Goal: Information Seeking & Learning: Learn about a topic

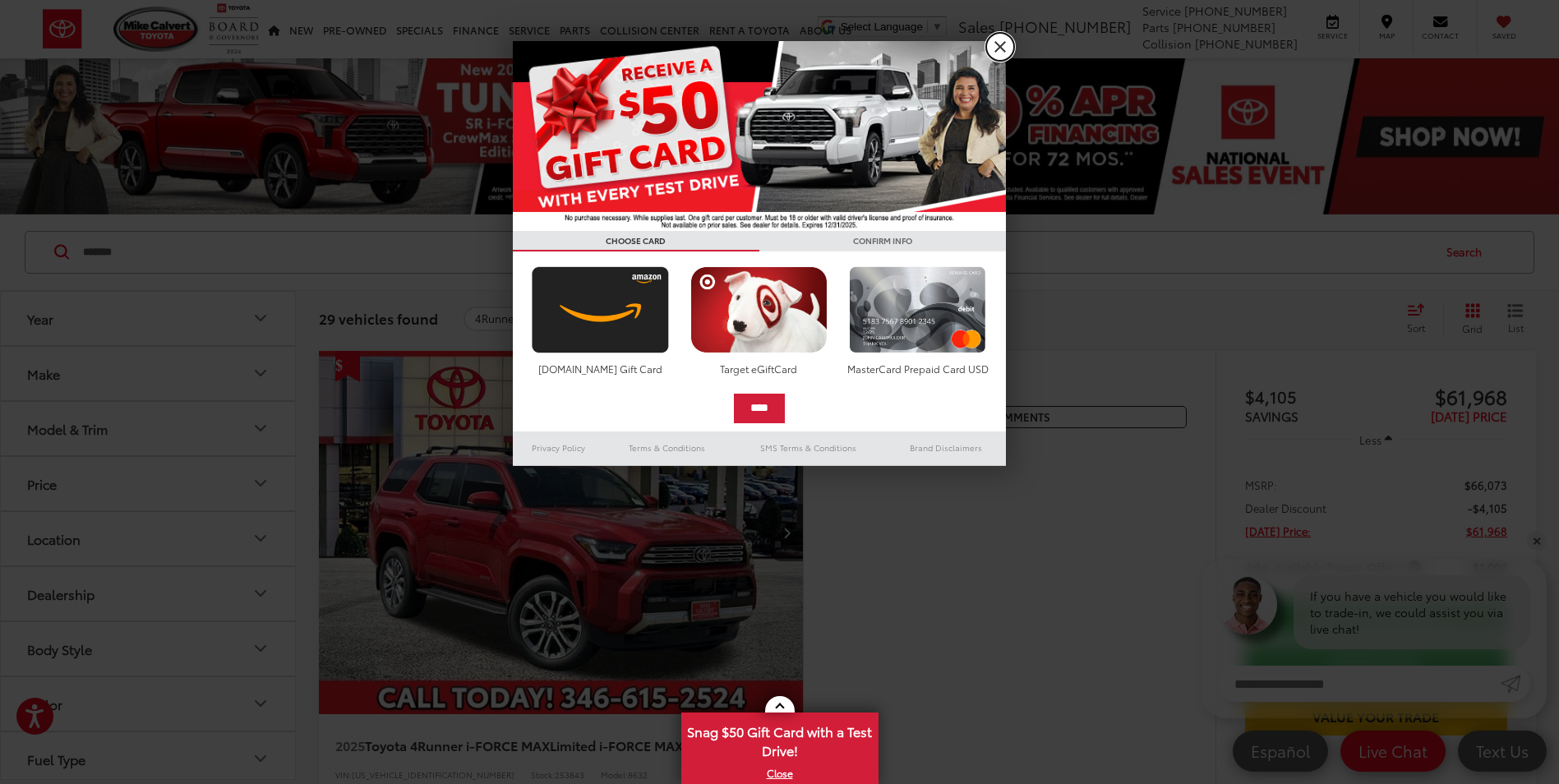
click at [999, 45] on link "X" at bounding box center [1000, 46] width 28 height 28
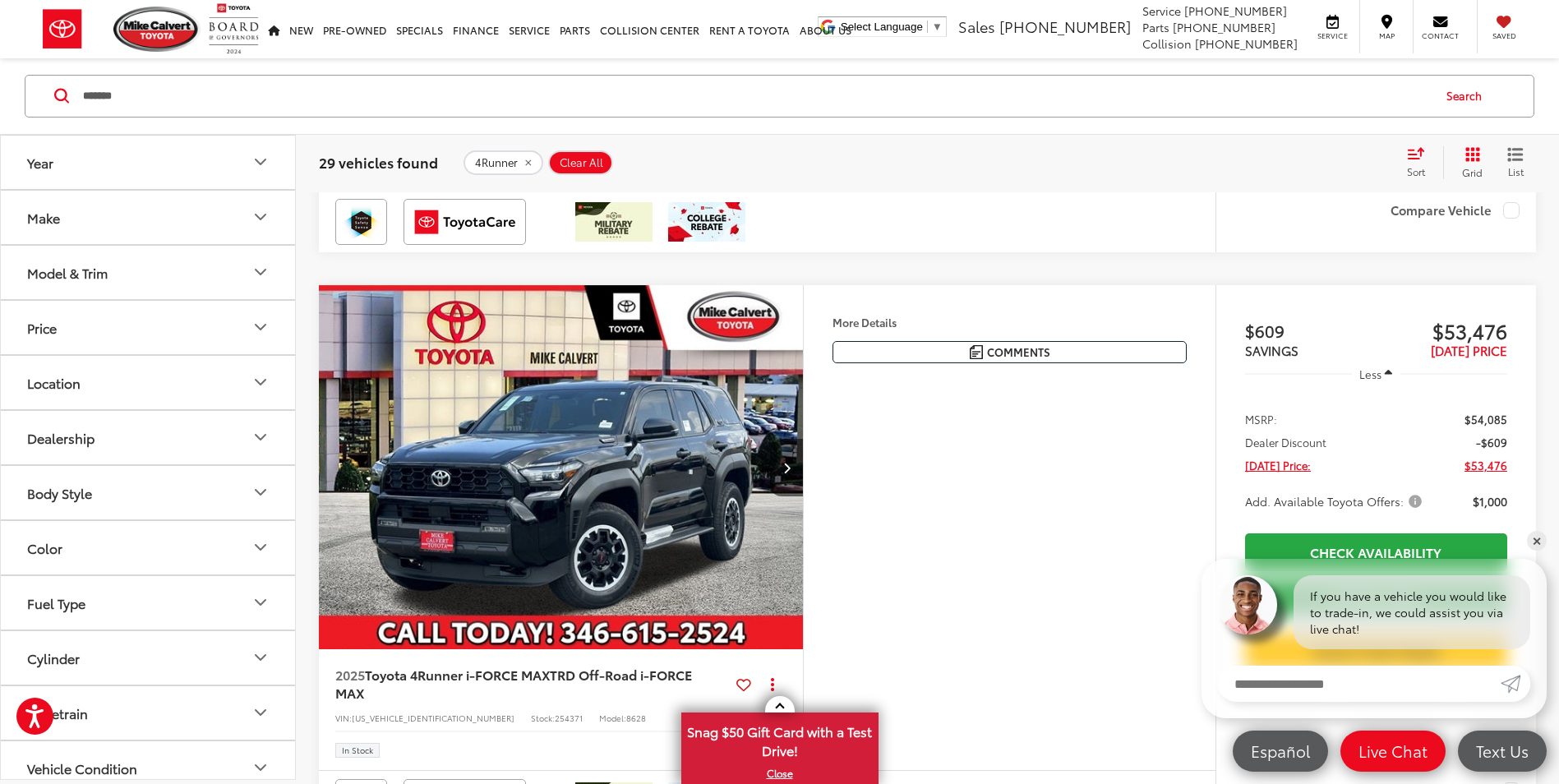
scroll to position [5421, 0]
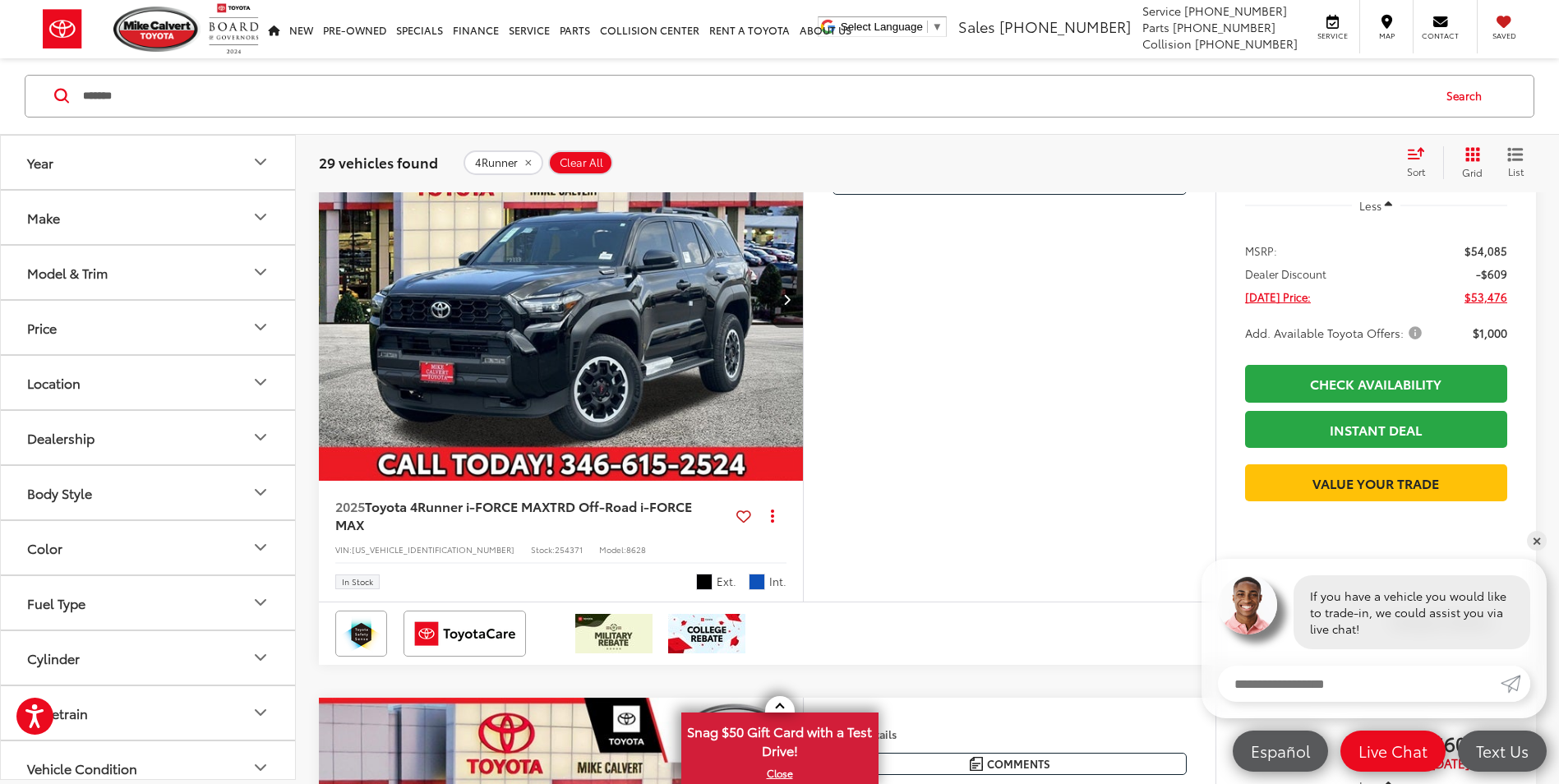
click at [259, 271] on icon "Model & Trim" at bounding box center [260, 273] width 20 height 20
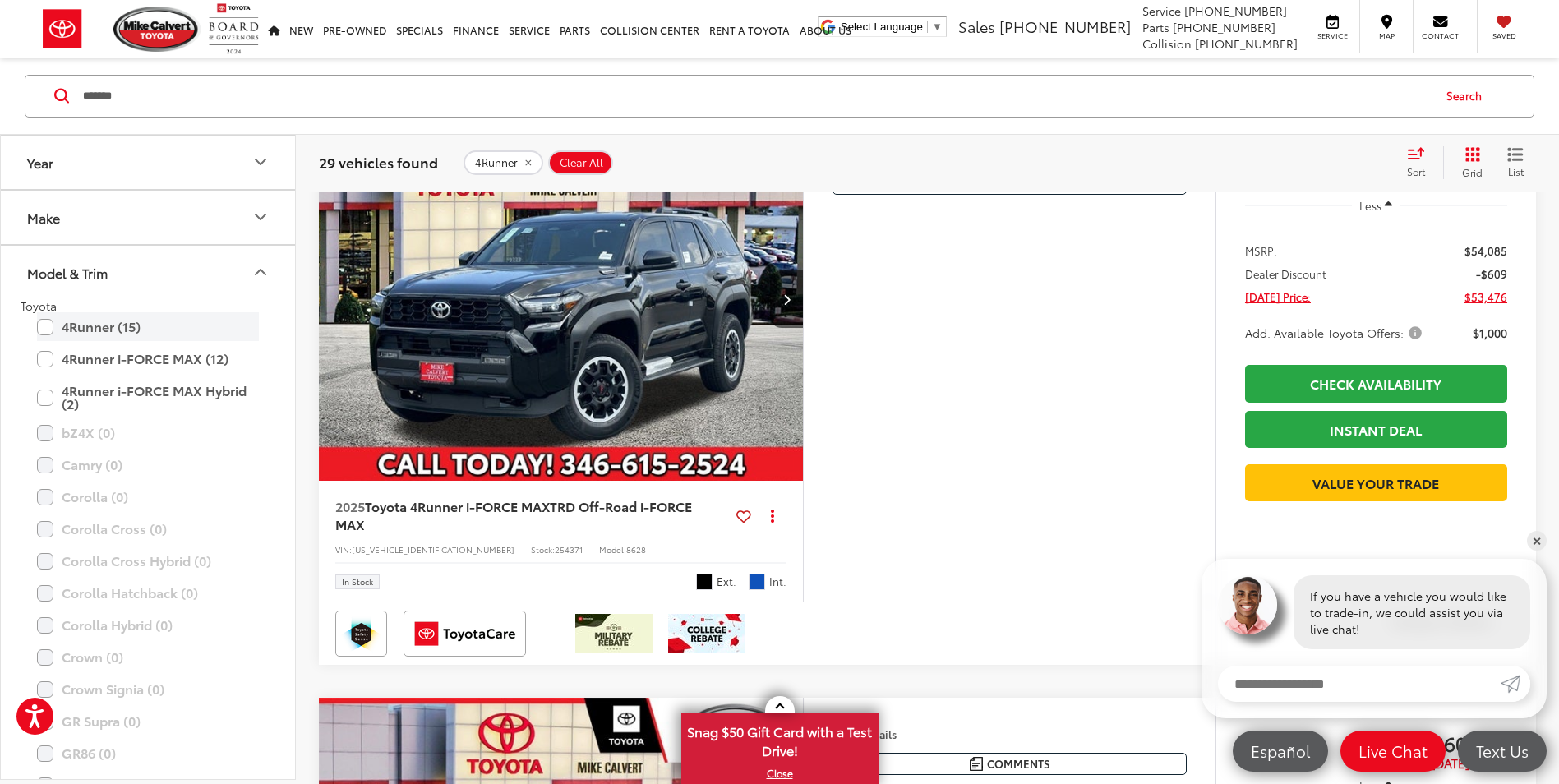
click at [100, 332] on label "4Runner (15)" at bounding box center [148, 327] width 222 height 29
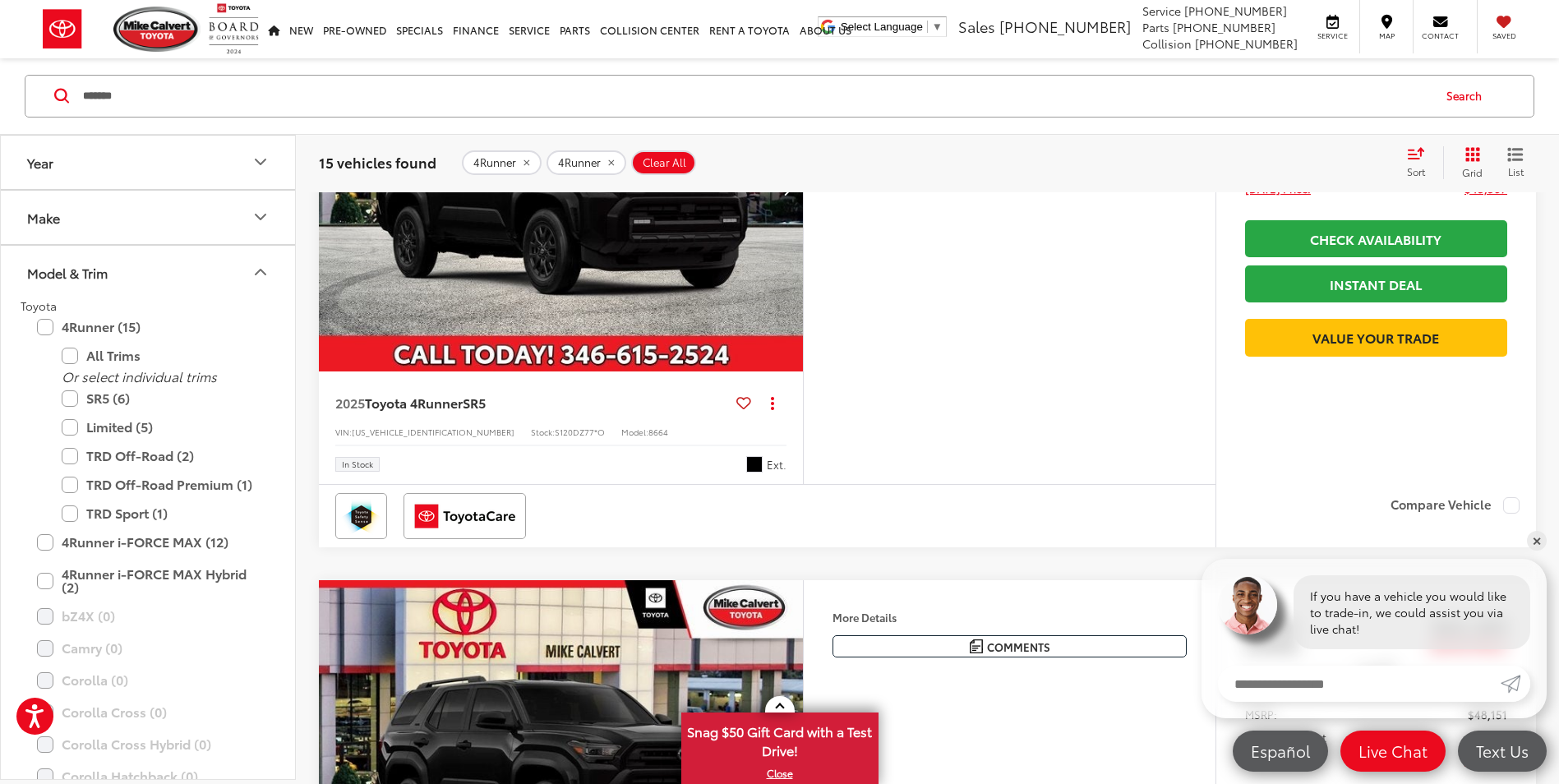
scroll to position [485, 0]
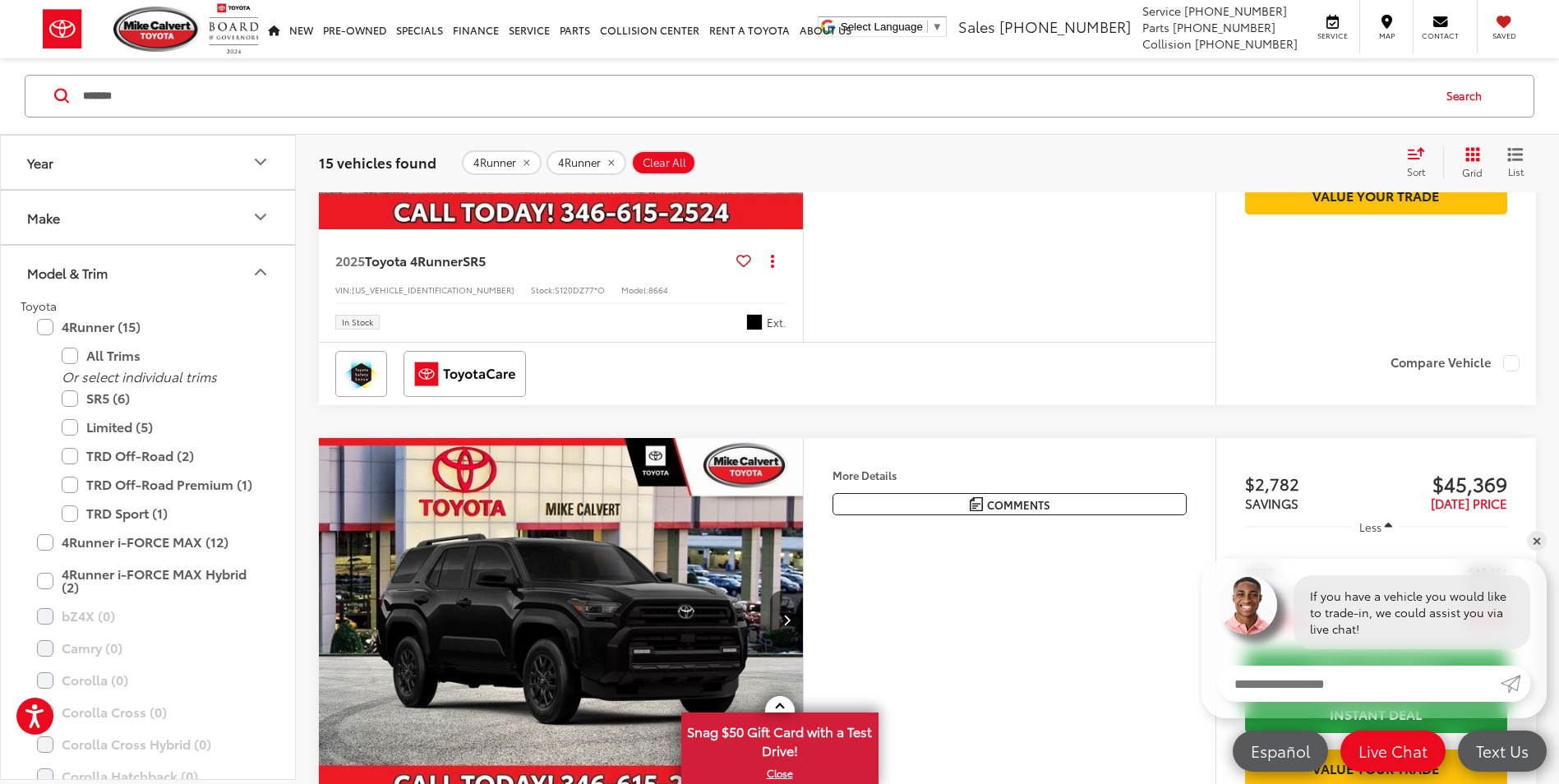
click at [924, 372] on div at bounding box center [766, 374] width 863 height 46
click at [979, 263] on div "Features 3rd Row Seating 4WD/AWD Android Auto Apple CarPlay Keyless Entry Keyle…" at bounding box center [1008, 105] width 412 height 477
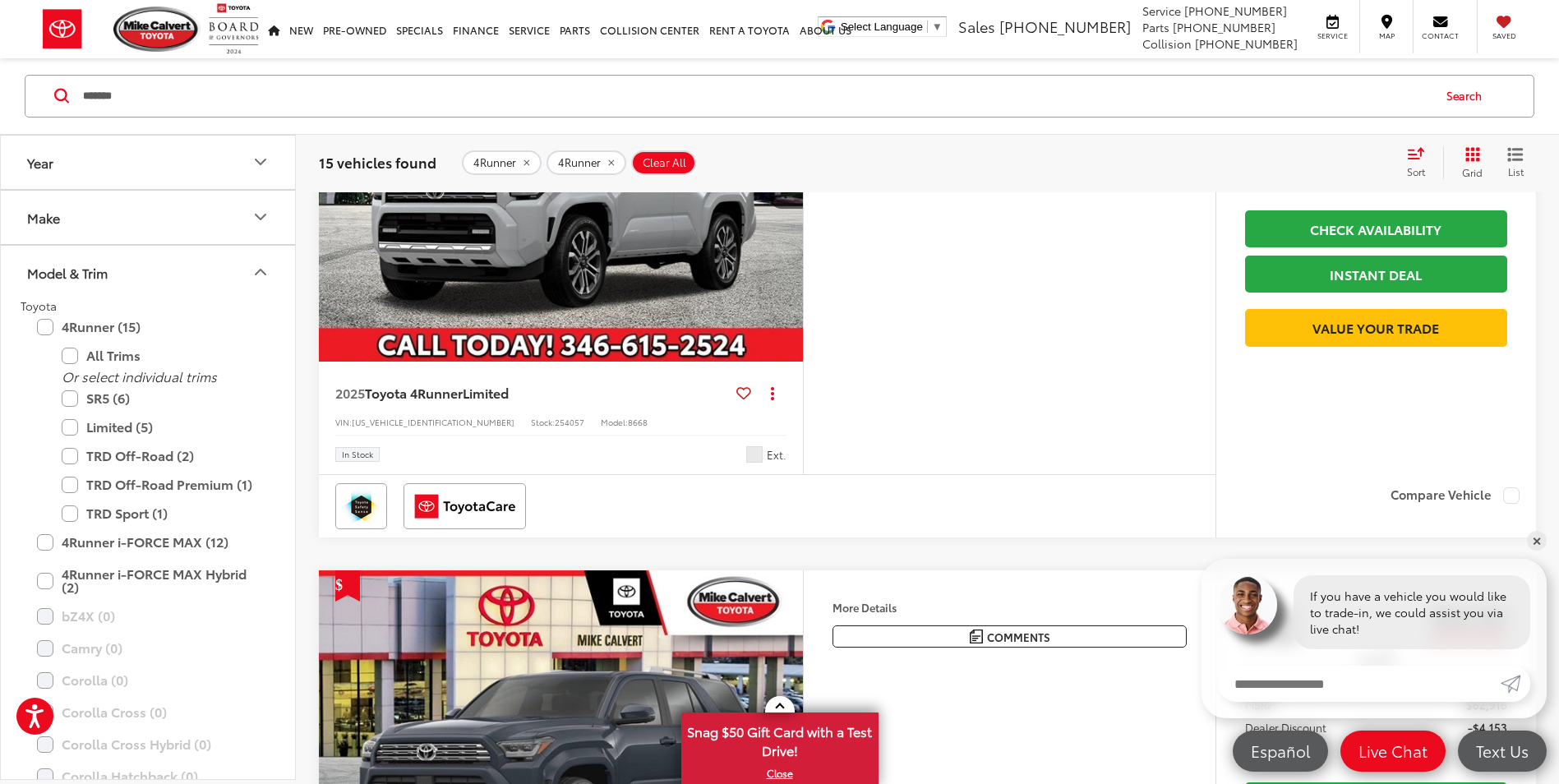
scroll to position [3770, 0]
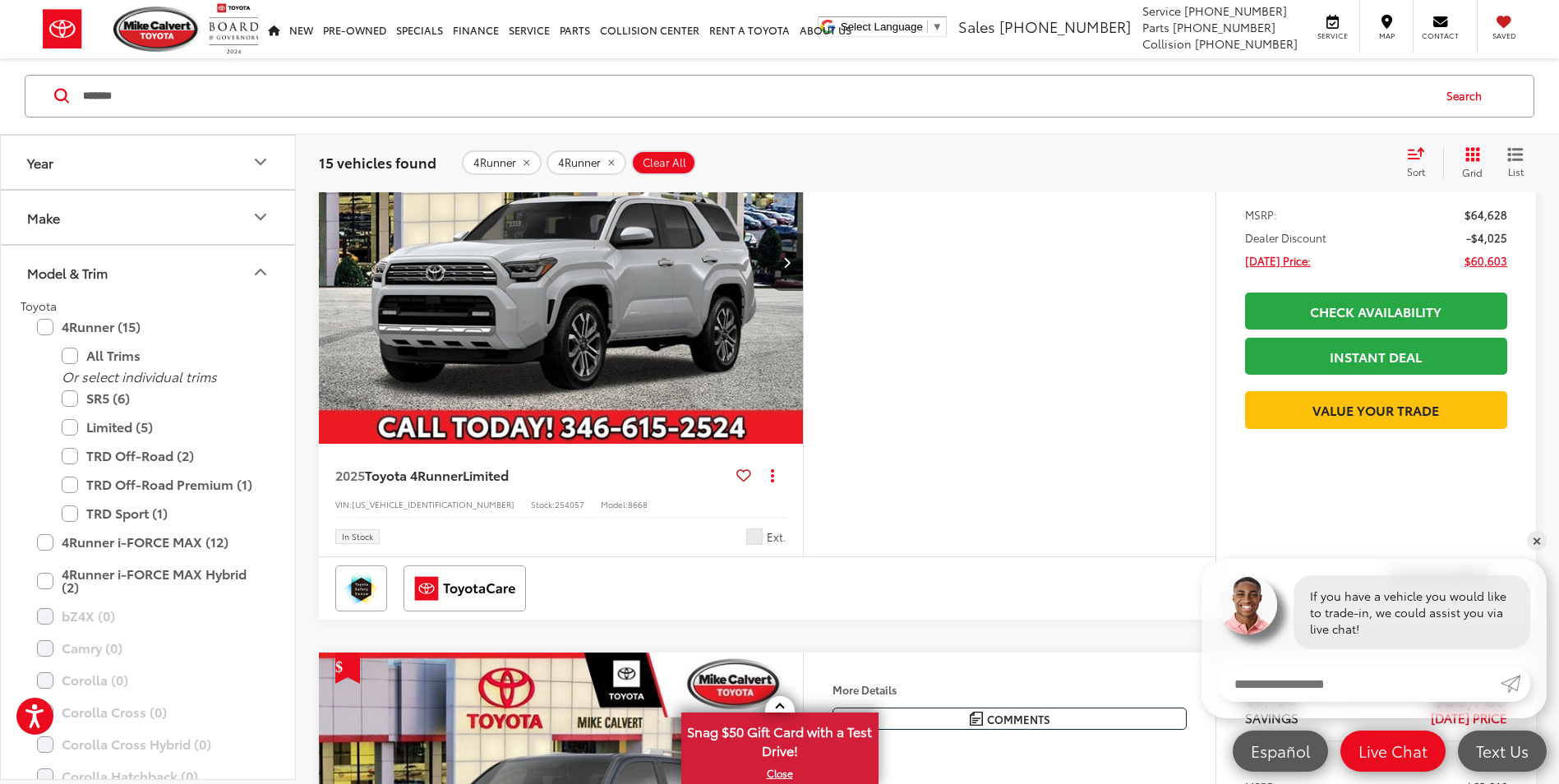
click at [641, 445] on img "2025 Toyota 4Runner Limited 0" at bounding box center [561, 262] width 487 height 364
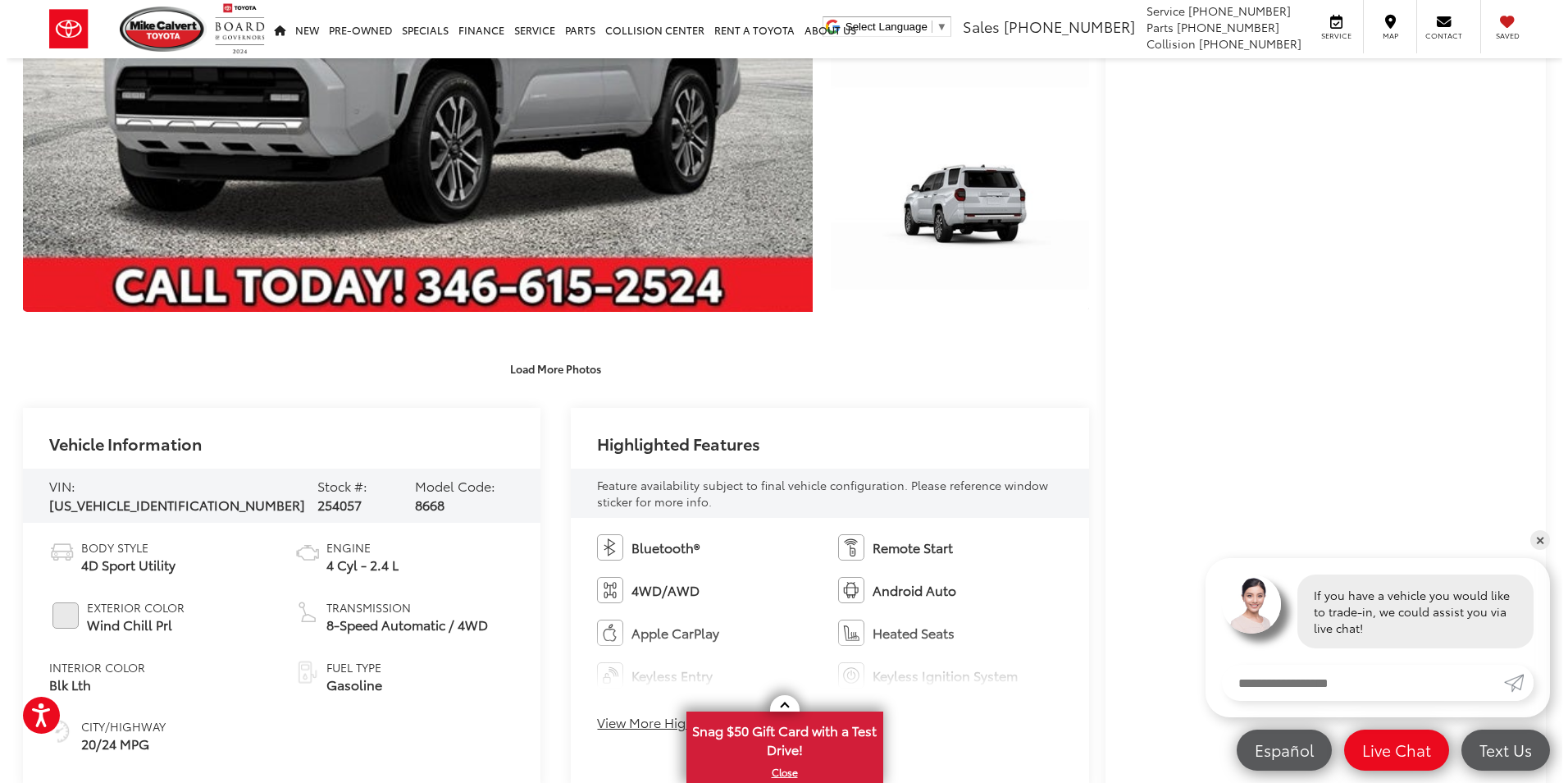
scroll to position [329, 0]
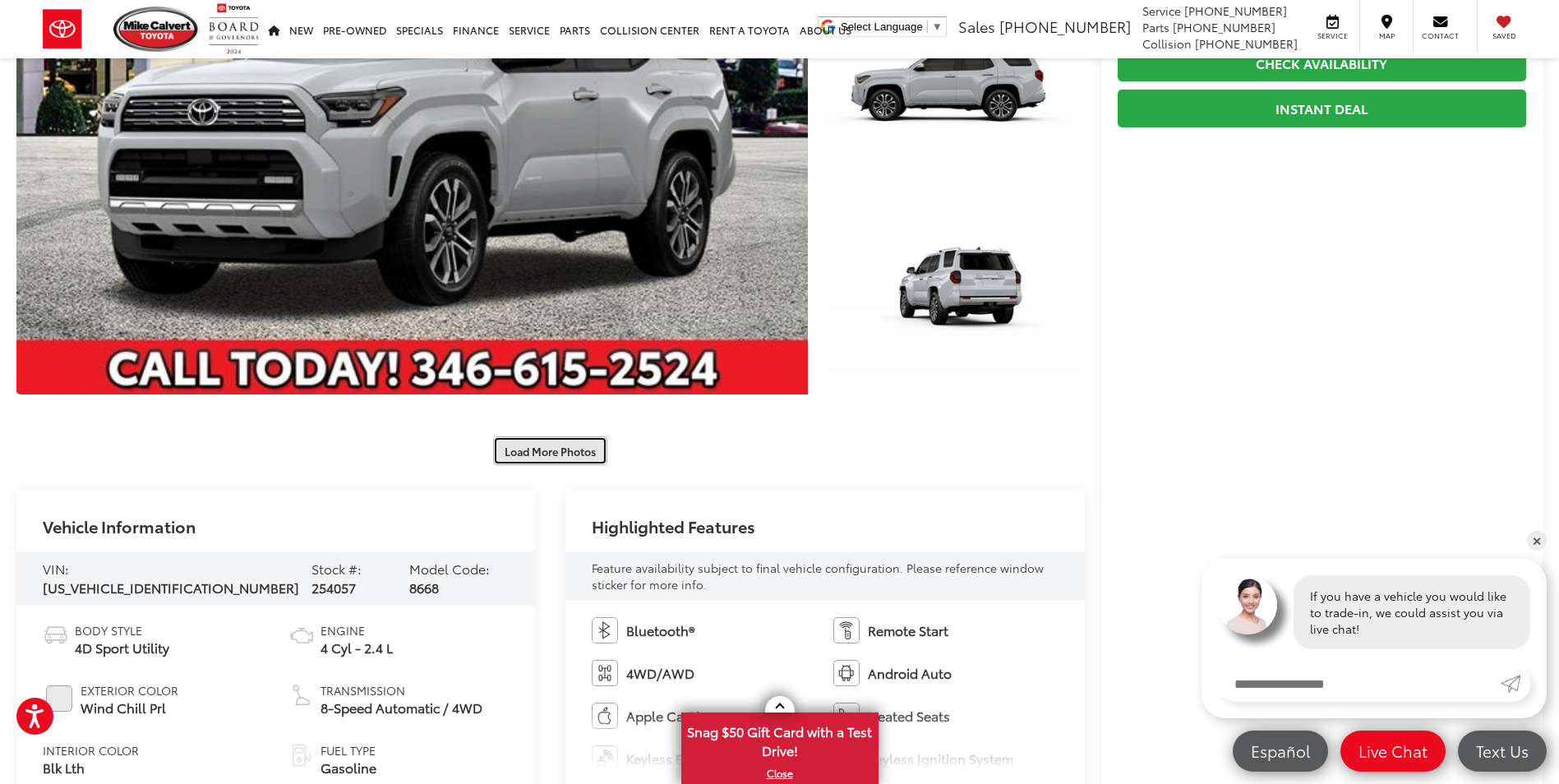
click at [562, 452] on button "Load More Photos" at bounding box center [551, 450] width 114 height 29
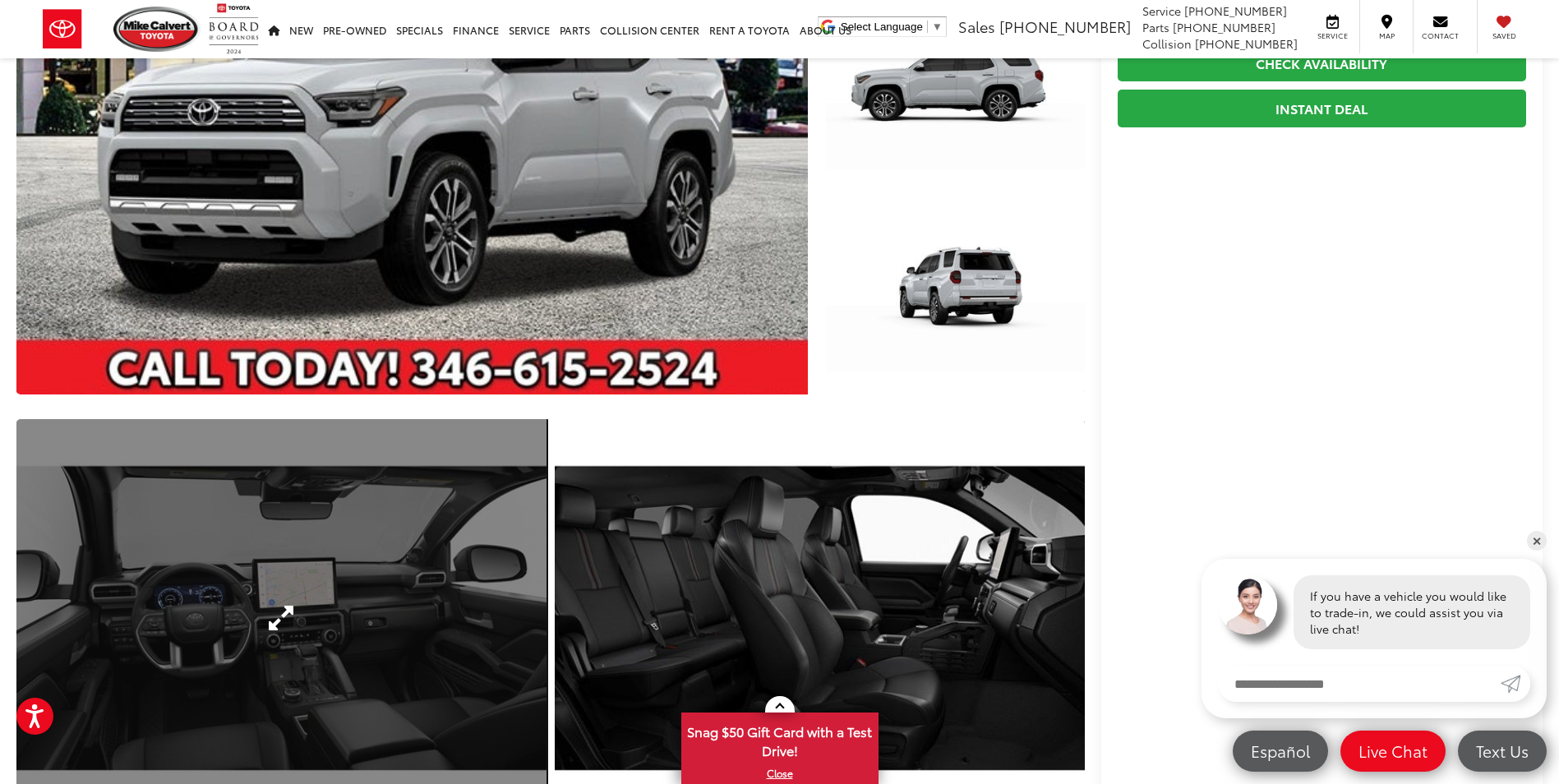
click at [442, 503] on link "Expand Photo 4" at bounding box center [281, 617] width 530 height 398
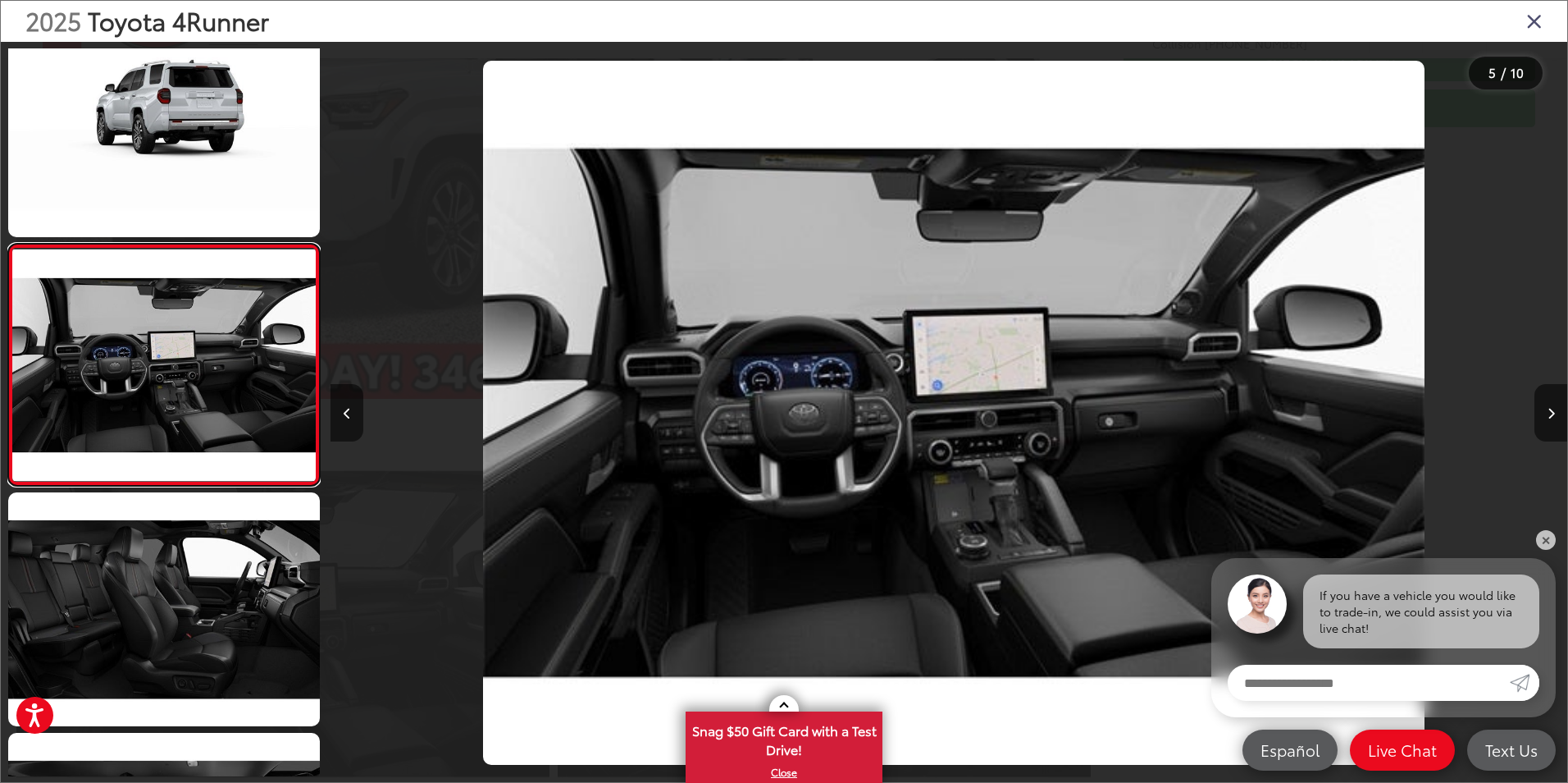
scroll to position [0, 4946]
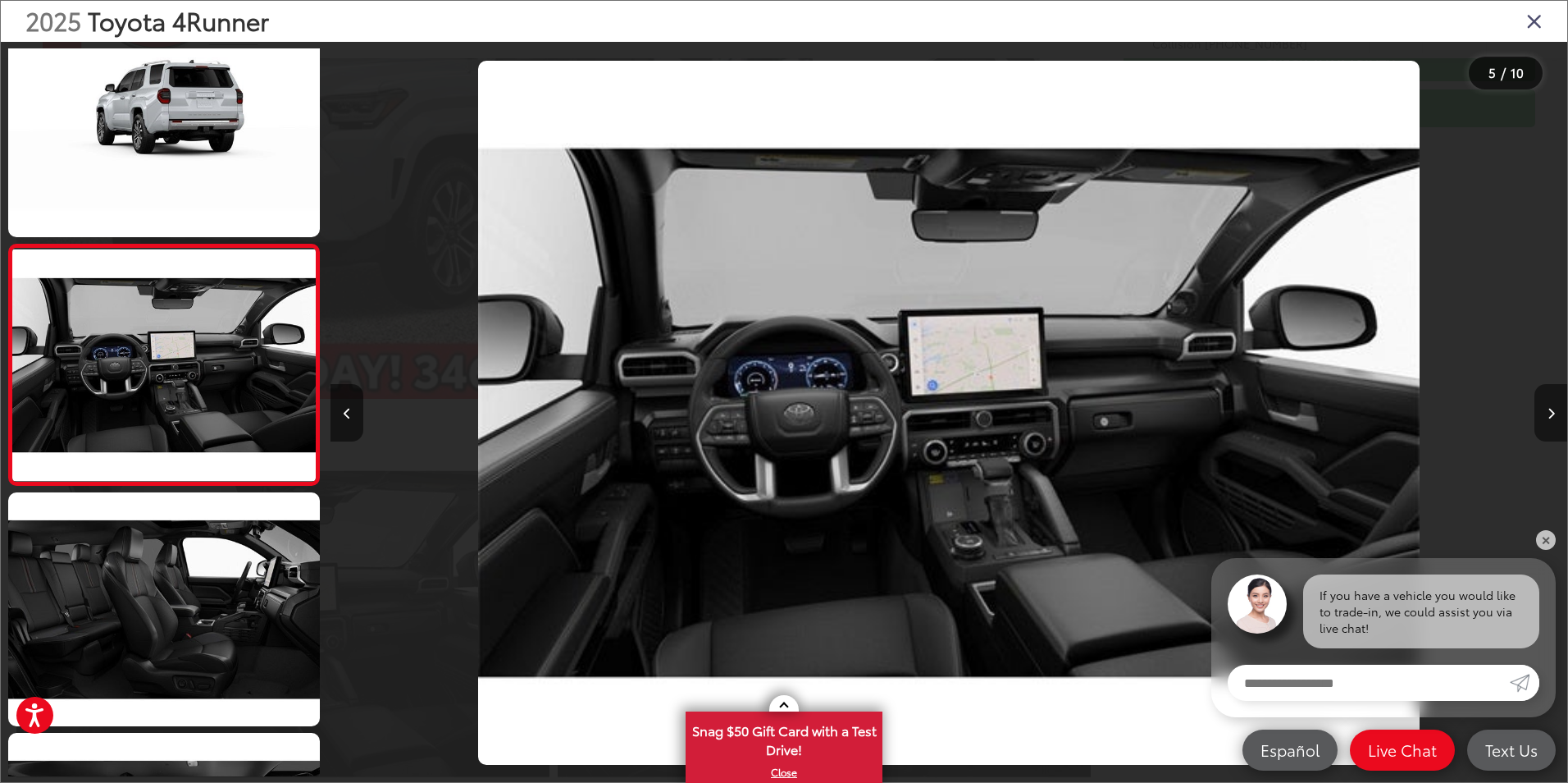
click at [1549, 410] on icon "Next image" at bounding box center [1551, 413] width 8 height 11
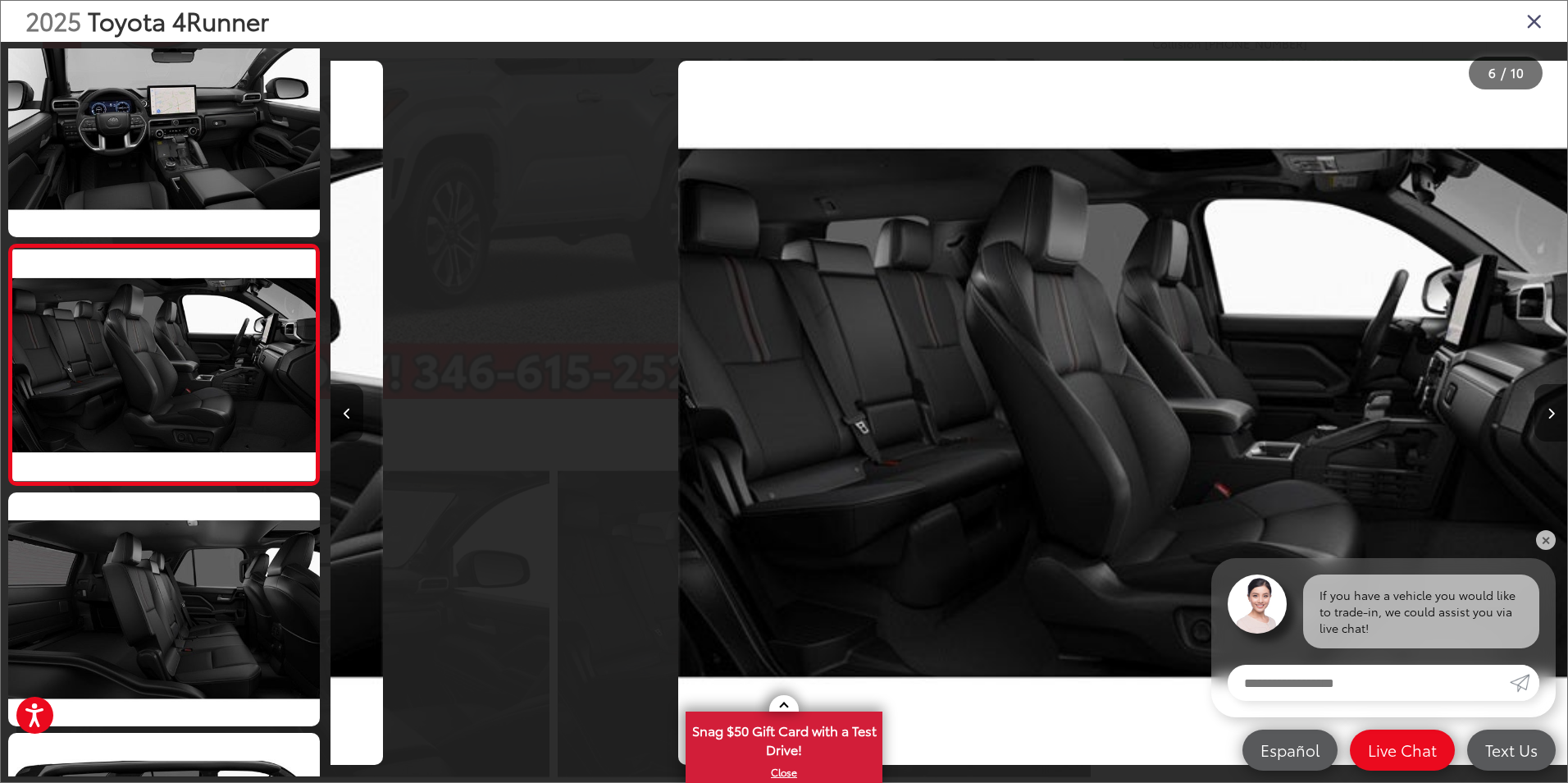
scroll to position [0, 6183]
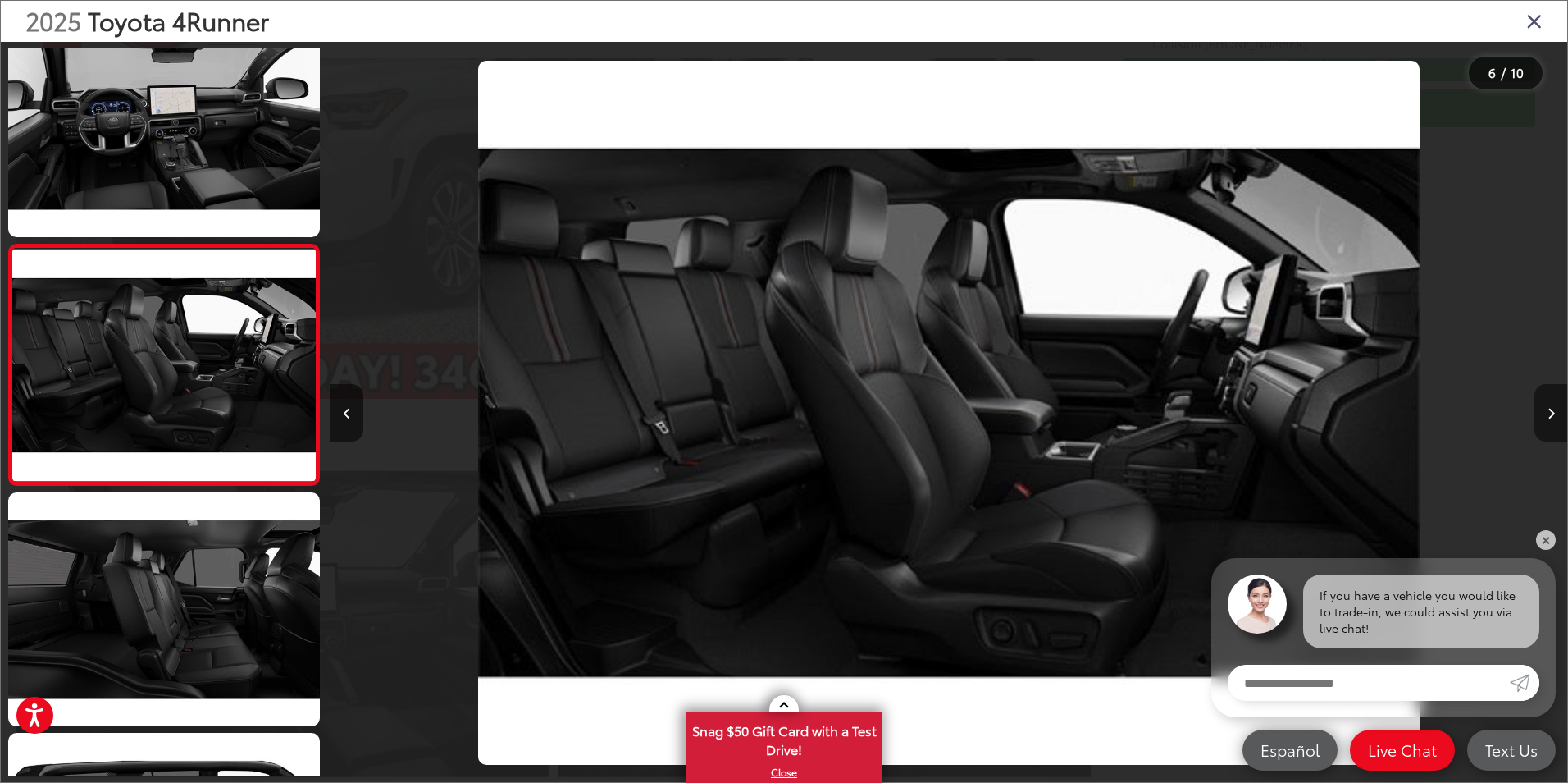
click at [1549, 410] on icon "Next image" at bounding box center [1551, 413] width 8 height 11
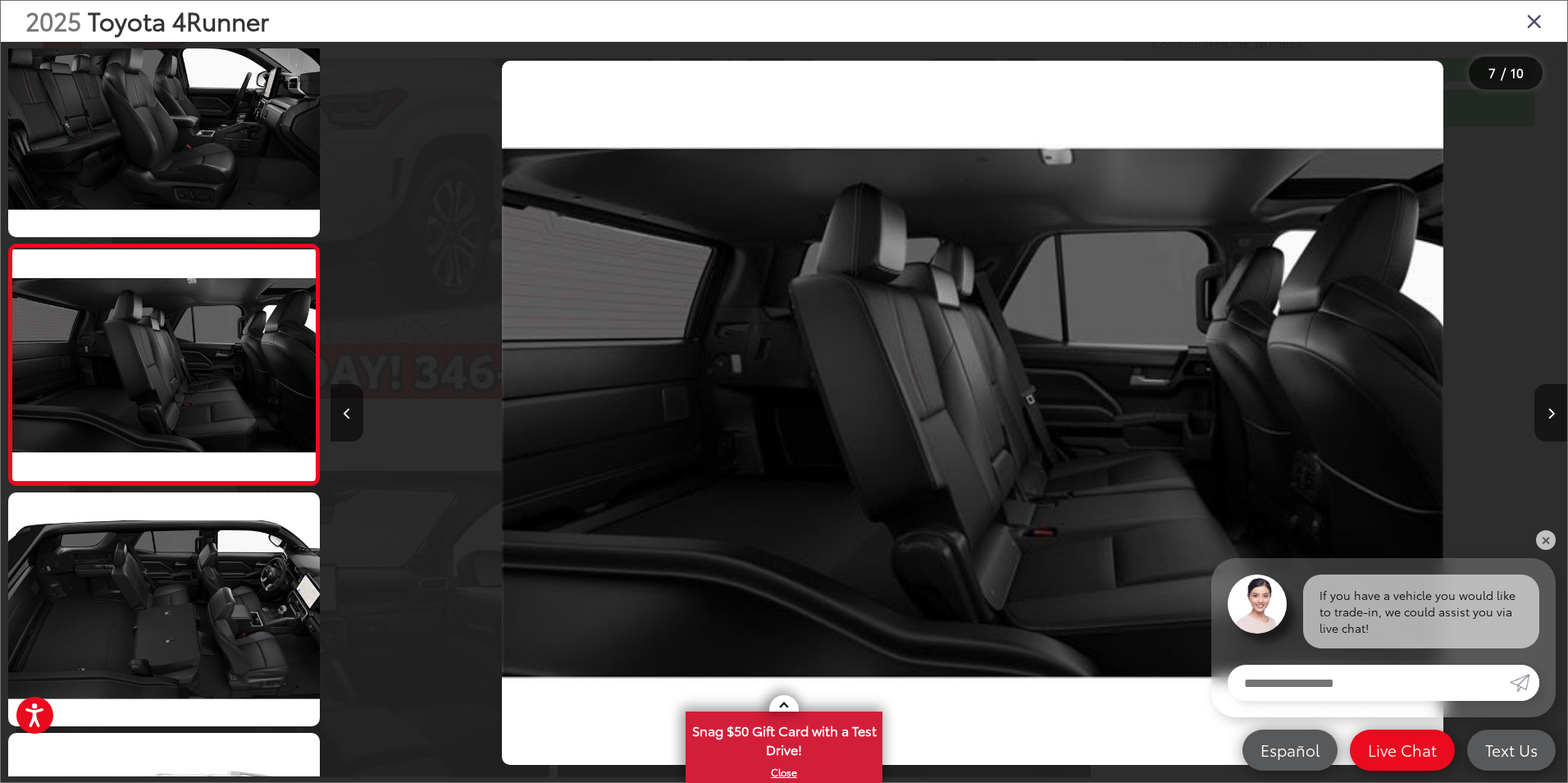
scroll to position [0, 7419]
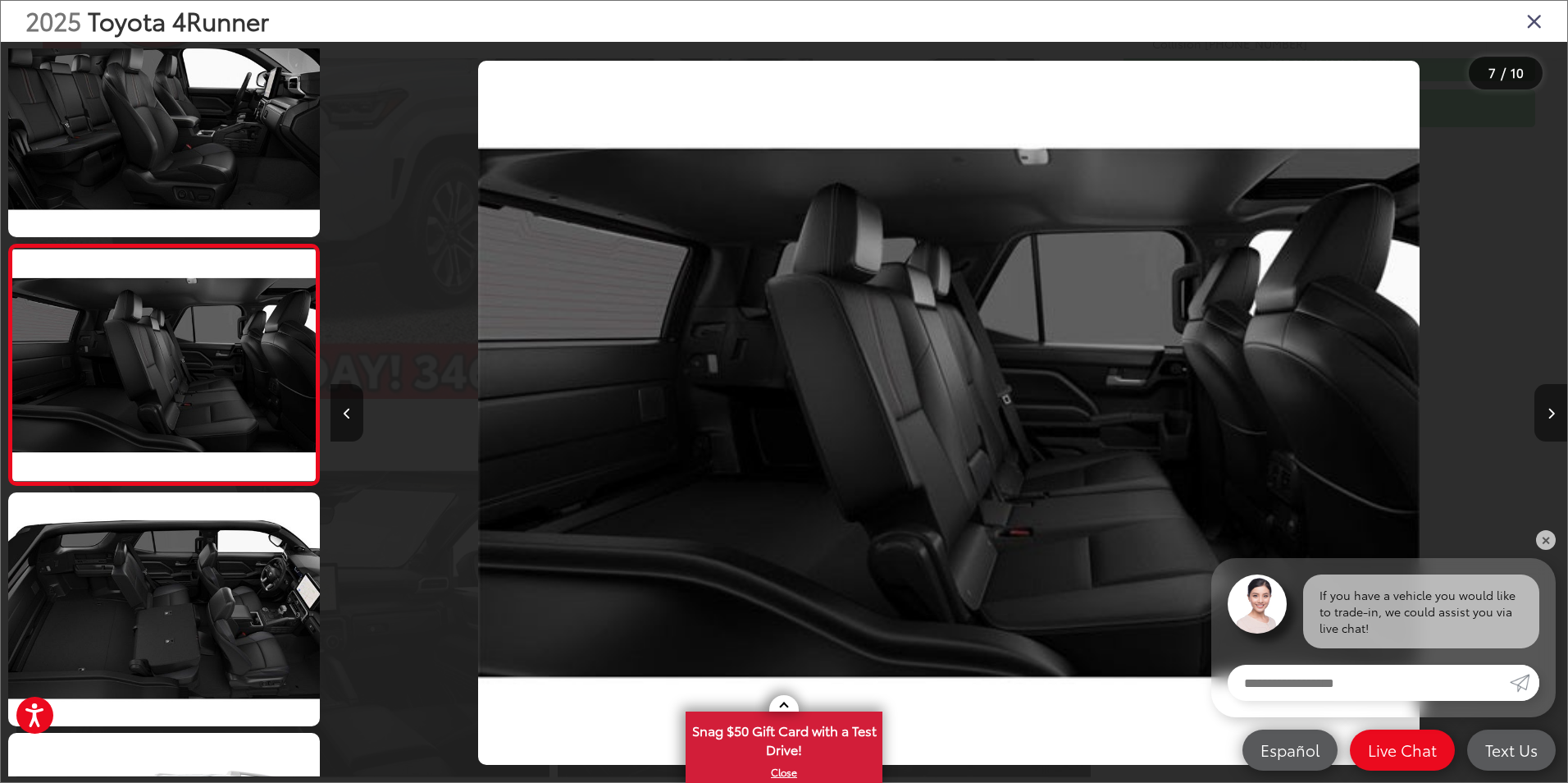
click at [1545, 409] on button "Next image" at bounding box center [1550, 412] width 32 height 57
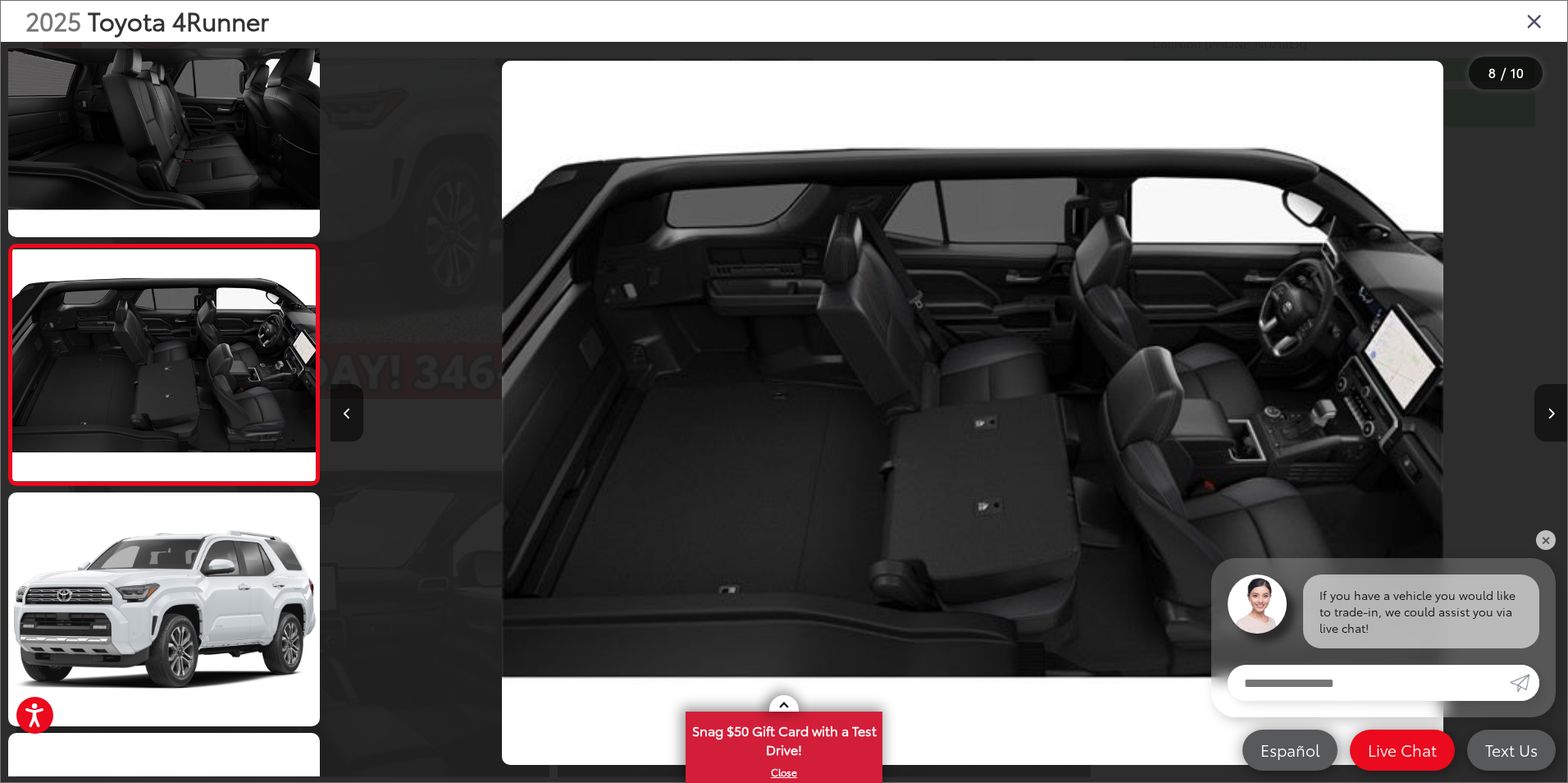
scroll to position [0, 8655]
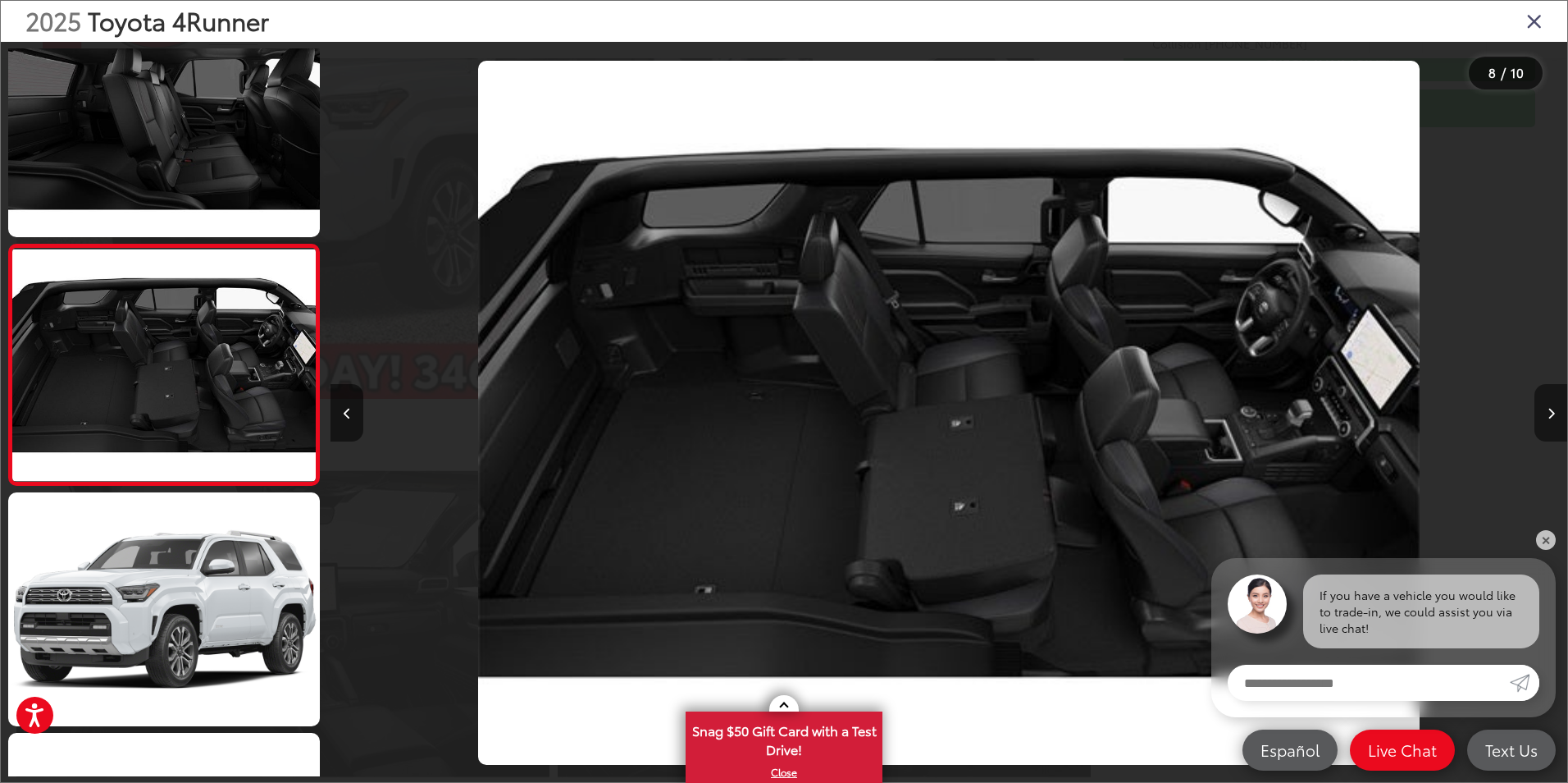
click at [1545, 409] on button "Next image" at bounding box center [1550, 412] width 32 height 57
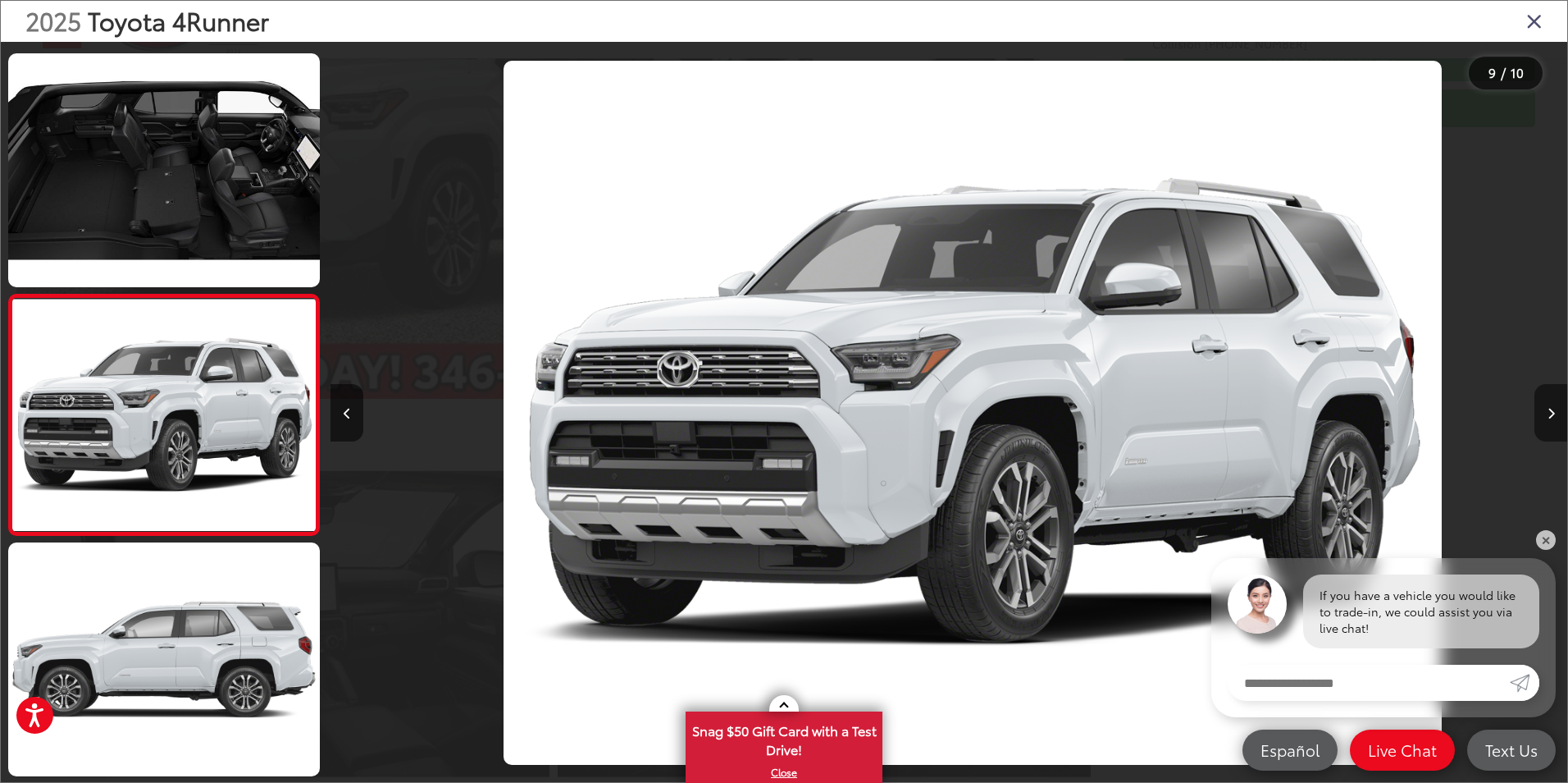
scroll to position [0, 9892]
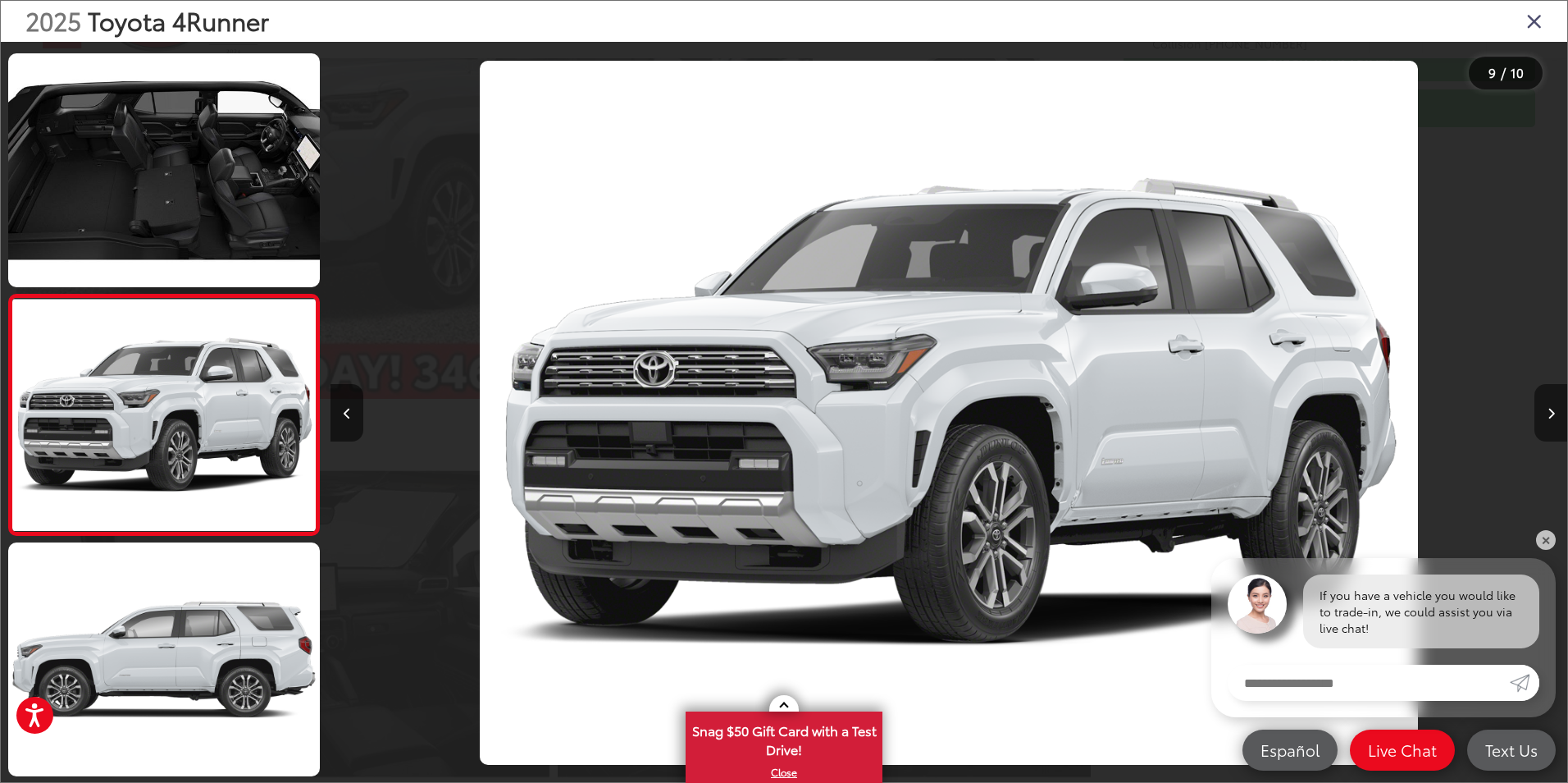
click at [1545, 409] on button "Next image" at bounding box center [1550, 412] width 32 height 57
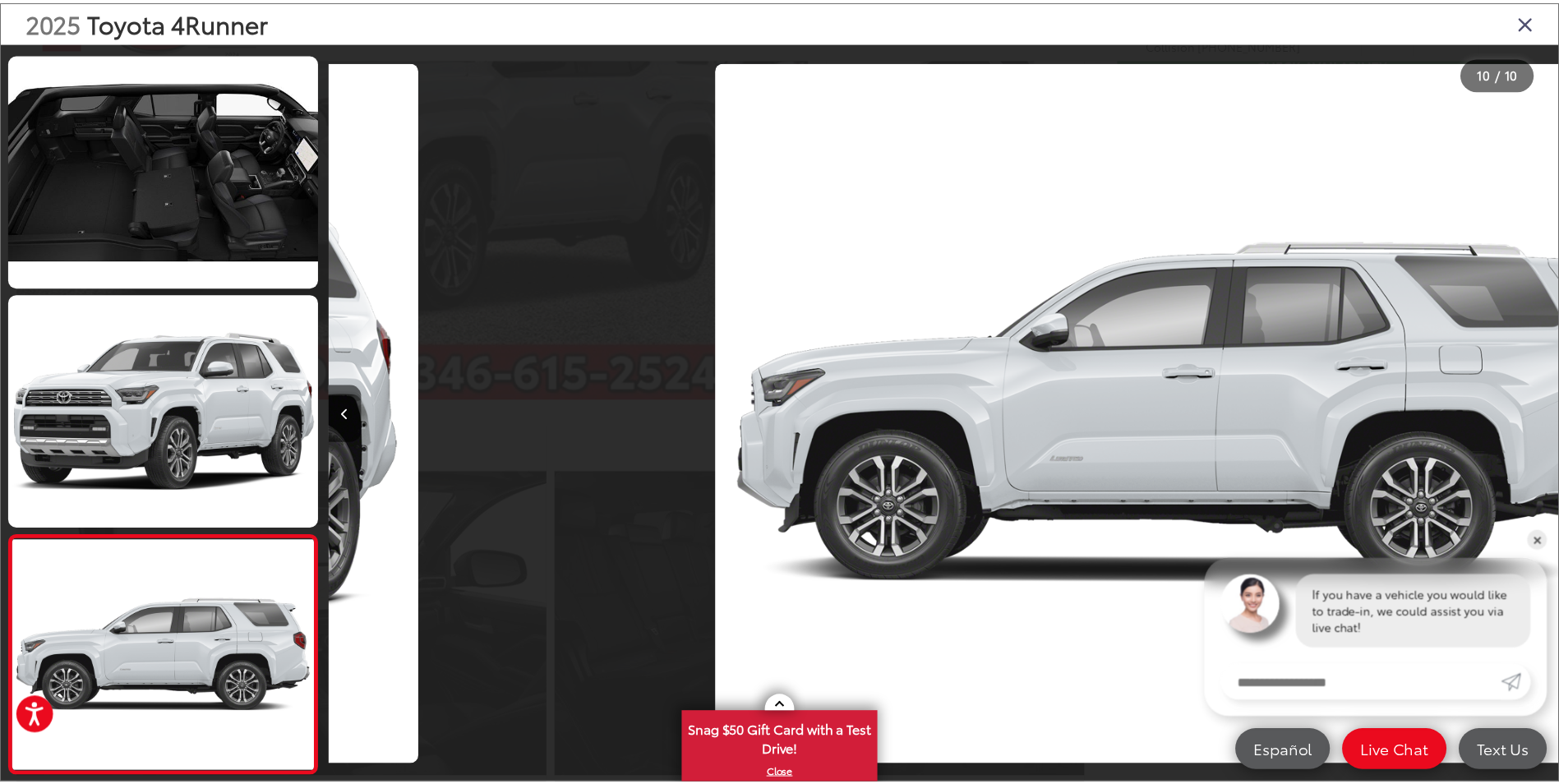
scroll to position [0, 11152]
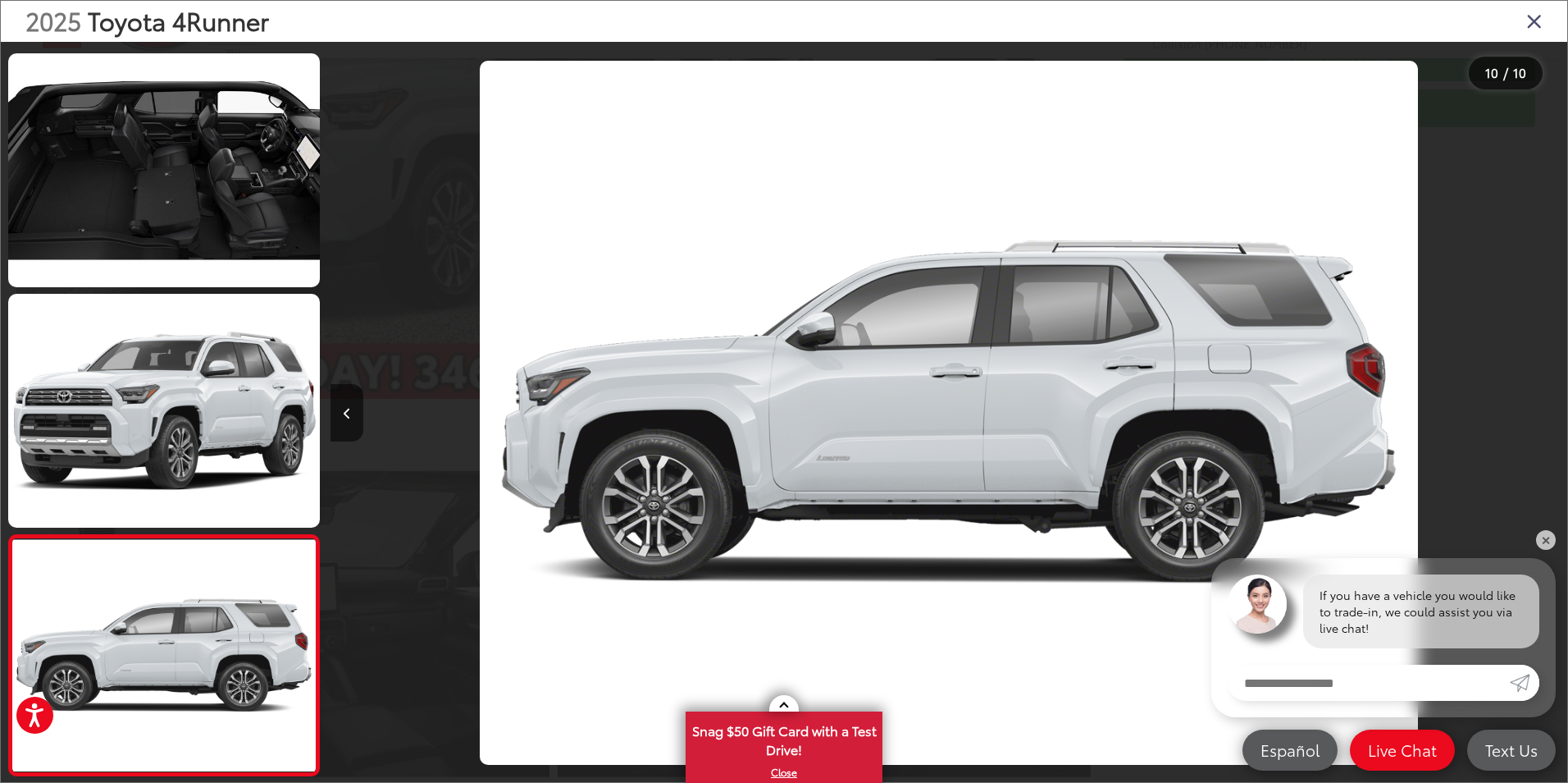
click at [1545, 409] on div at bounding box center [1412, 412] width 309 height 742
click at [1526, 21] on icon "Close gallery" at bounding box center [1534, 20] width 16 height 21
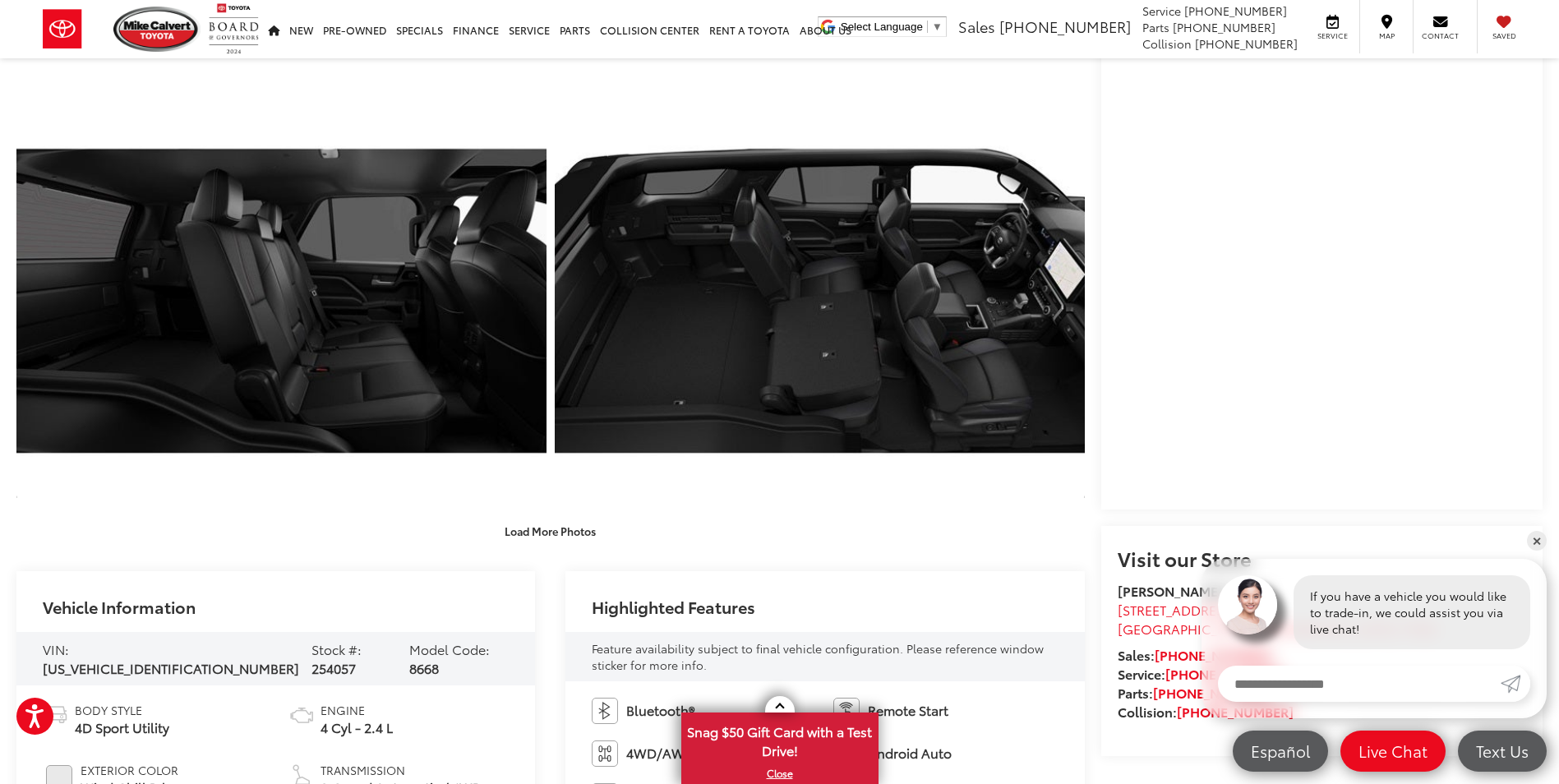
scroll to position [903, 0]
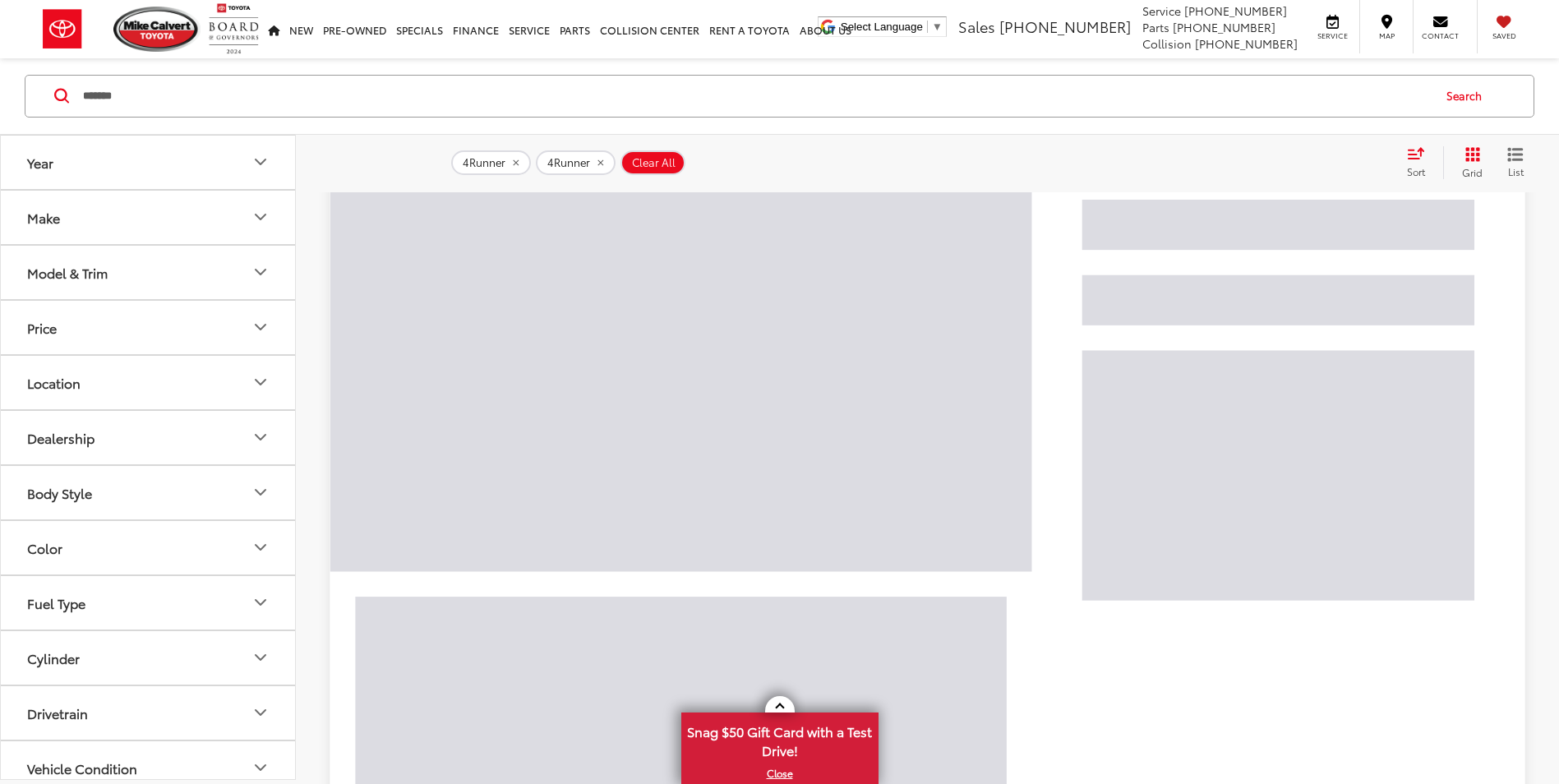
scroll to position [156, 0]
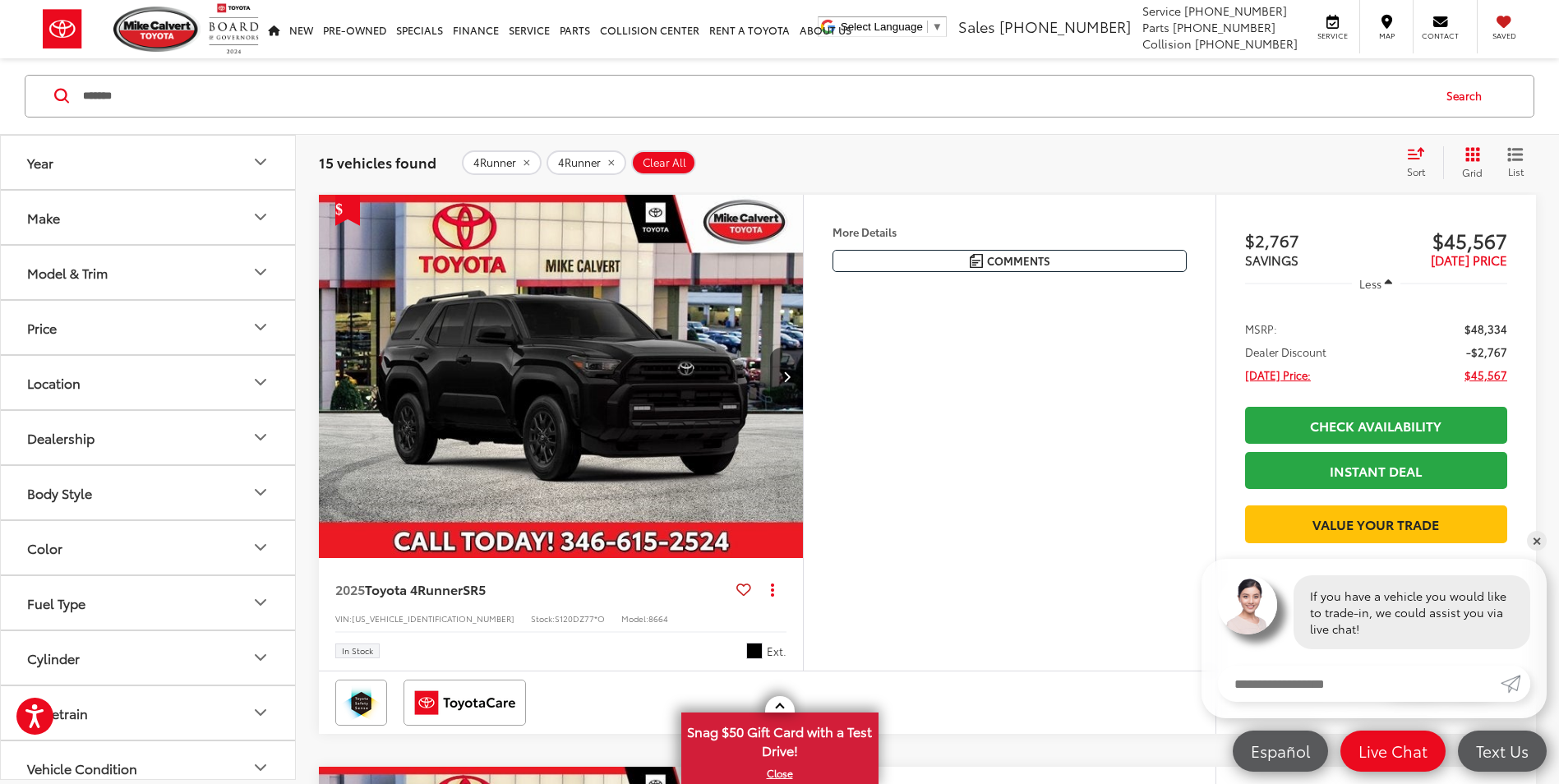
click at [260, 169] on icon "Year" at bounding box center [260, 162] width 20 height 20
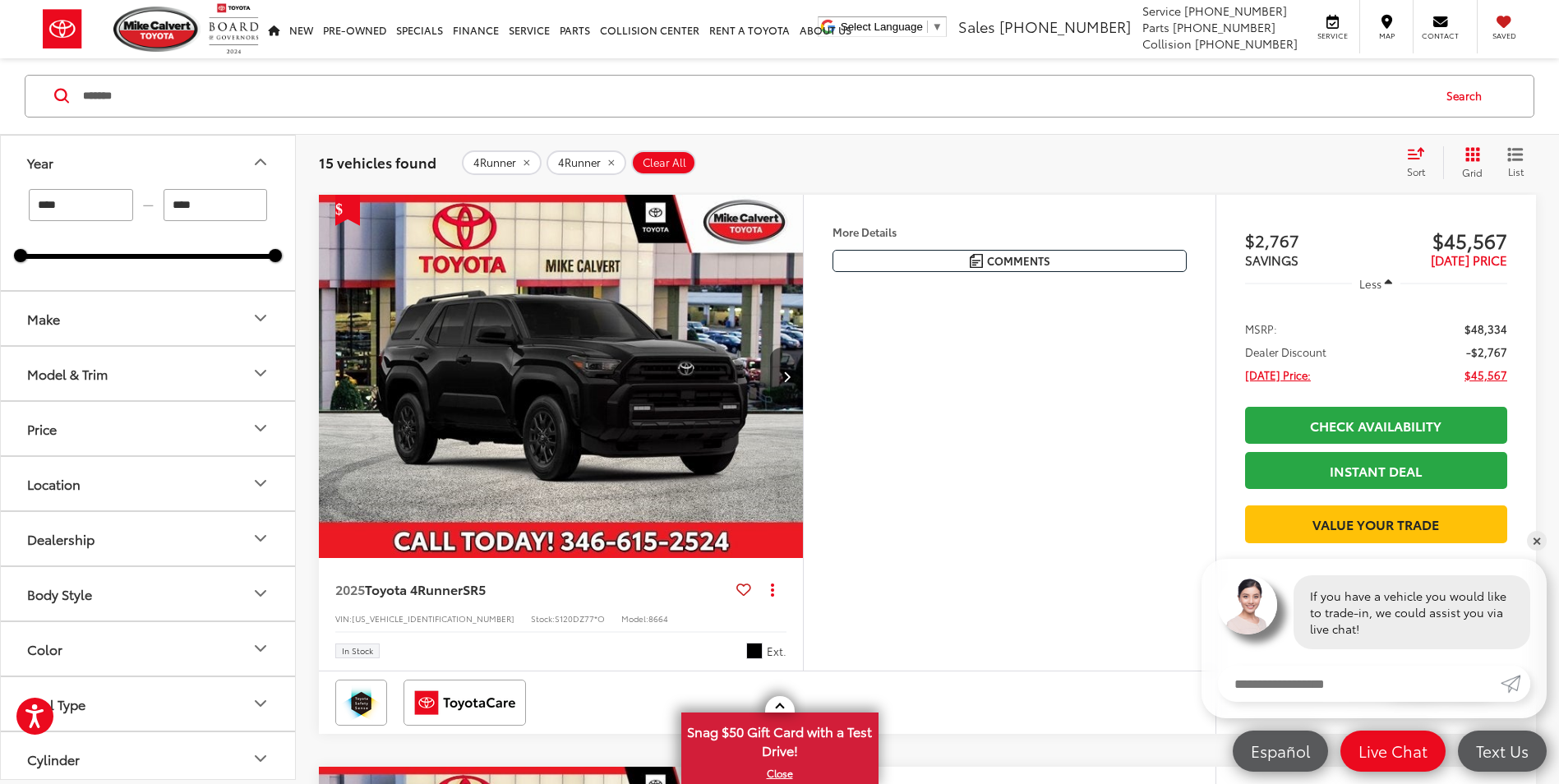
click at [258, 160] on icon "Year" at bounding box center [260, 162] width 20 height 20
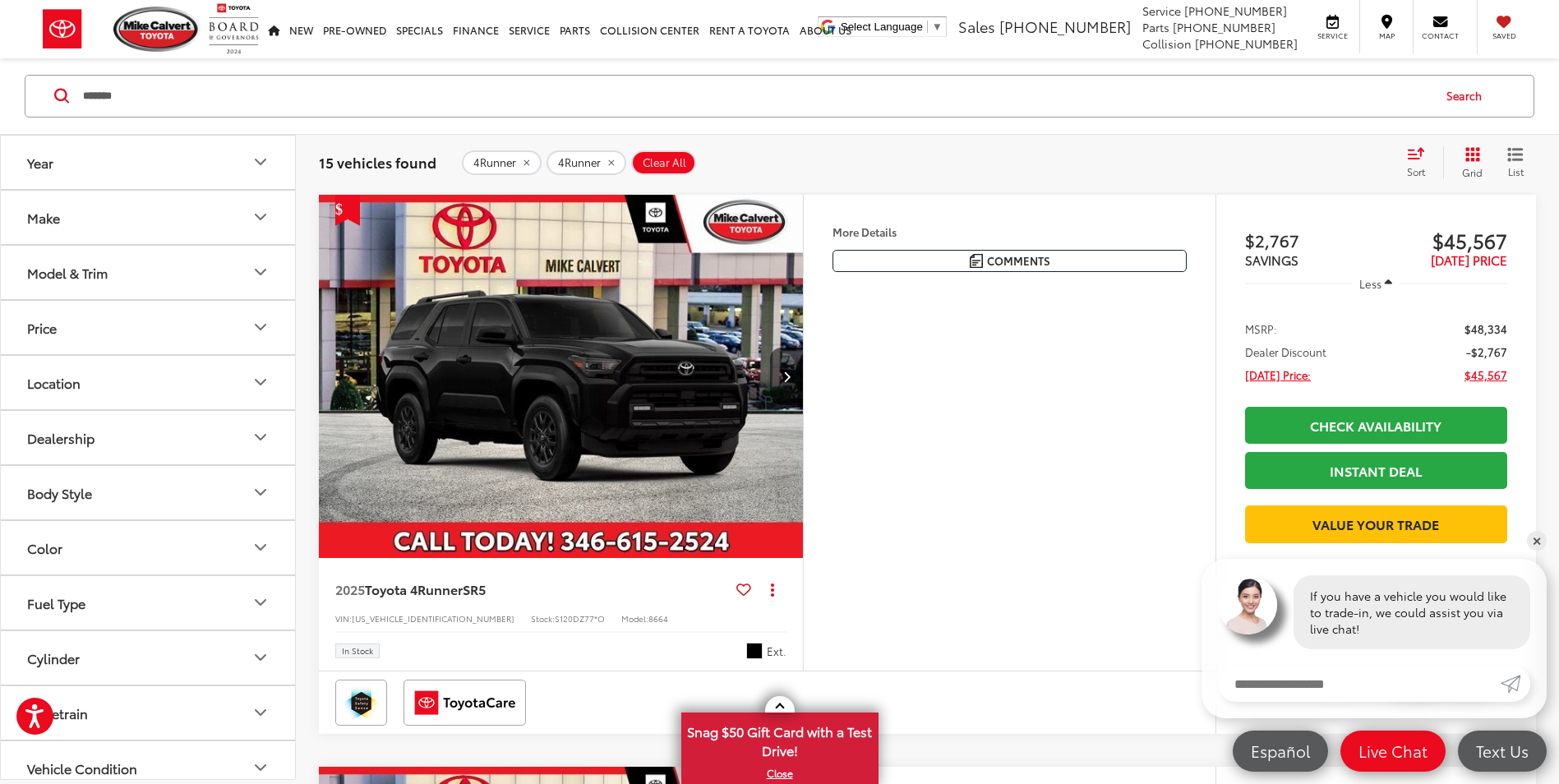
click at [258, 217] on icon "Make" at bounding box center [260, 217] width 20 height 20
click at [258, 217] on icon "Make" at bounding box center [260, 217] width 10 height 5
click at [258, 276] on icon "Model & Trim" at bounding box center [260, 273] width 20 height 20
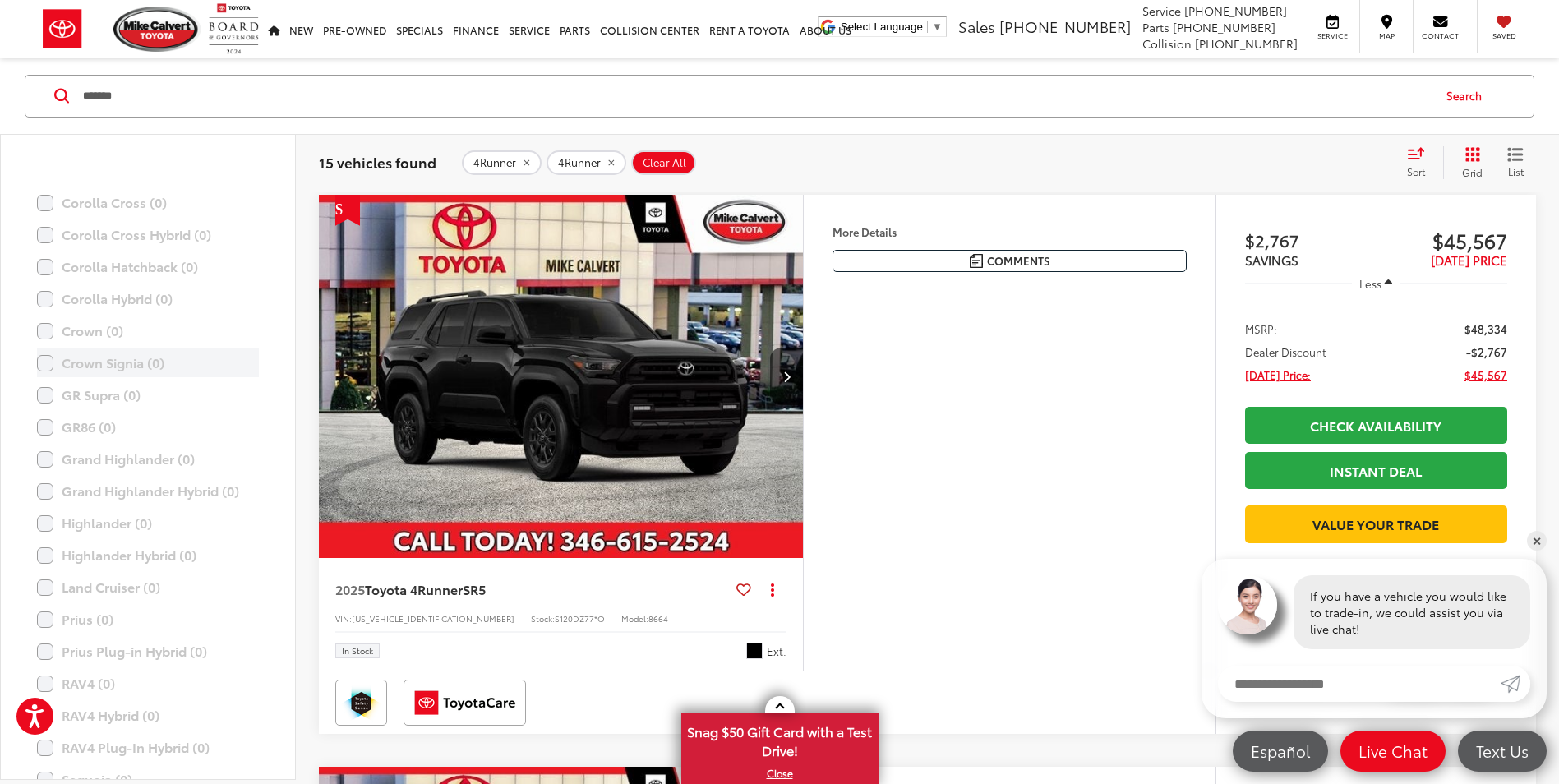
scroll to position [382, 0]
